Goal: Navigation & Orientation: Find specific page/section

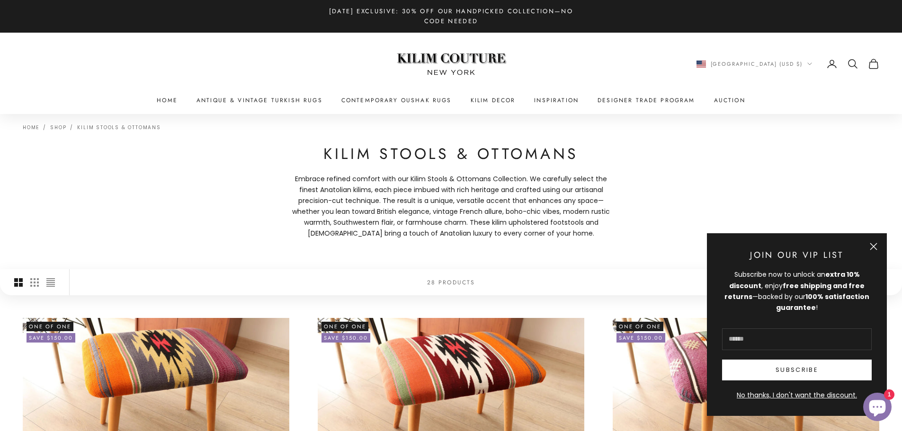
click at [873, 246] on button "Close" at bounding box center [874, 247] width 8 height 8
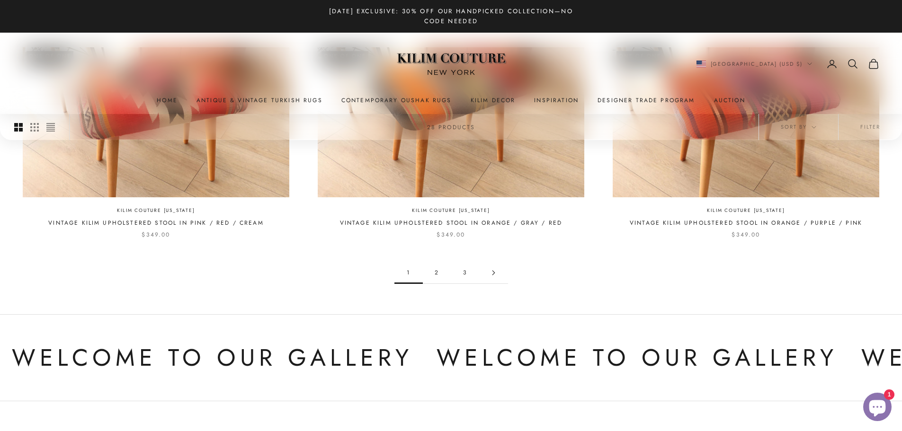
scroll to position [994, 0]
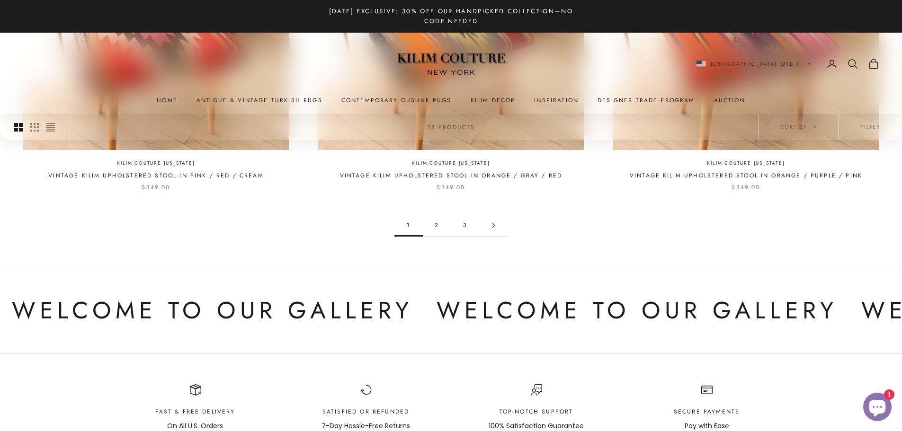
click at [435, 216] on link "2" at bounding box center [437, 225] width 28 height 21
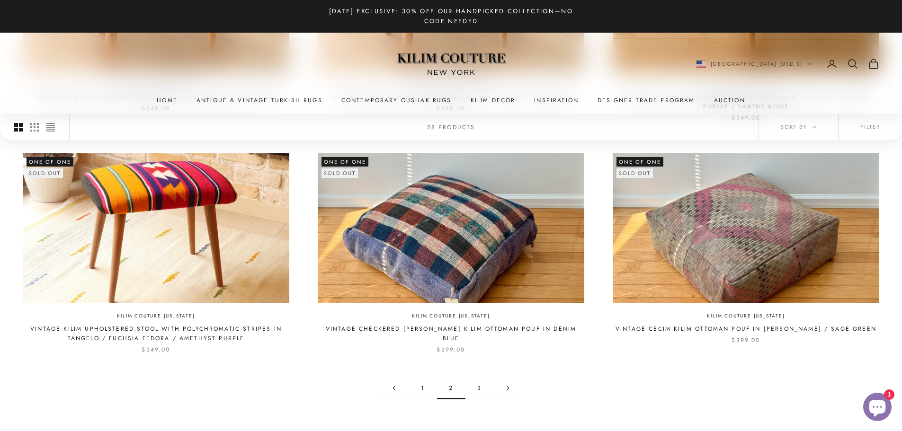
scroll to position [852, 0]
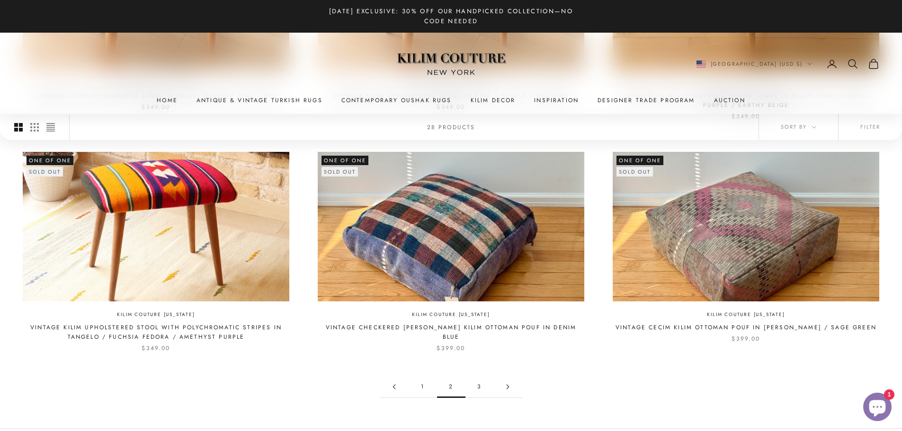
click at [479, 377] on link "3" at bounding box center [479, 386] width 28 height 21
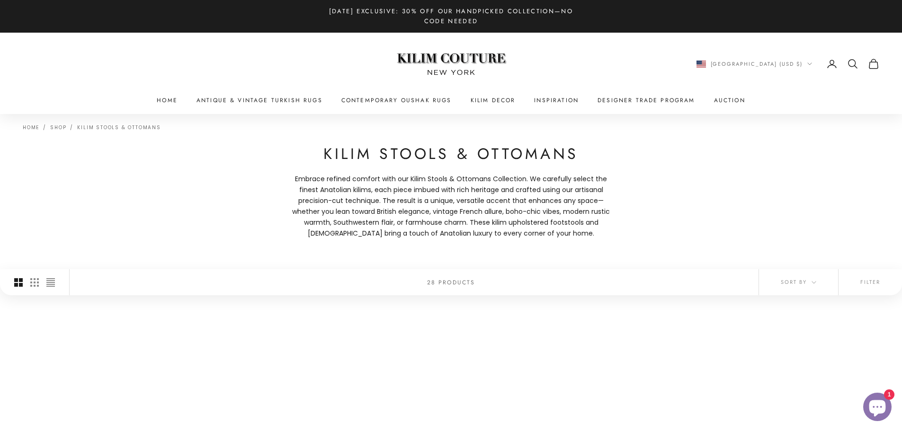
scroll to position [852, 0]
